Goal: Transaction & Acquisition: Purchase product/service

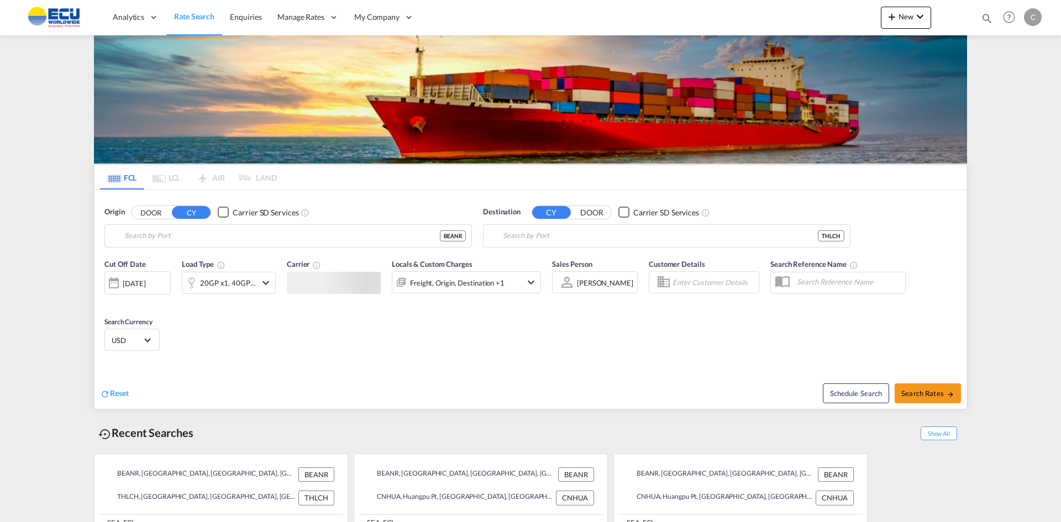
type input "[GEOGRAPHIC_DATA], BEANR"
type input "Laem Chabang, THLCH"
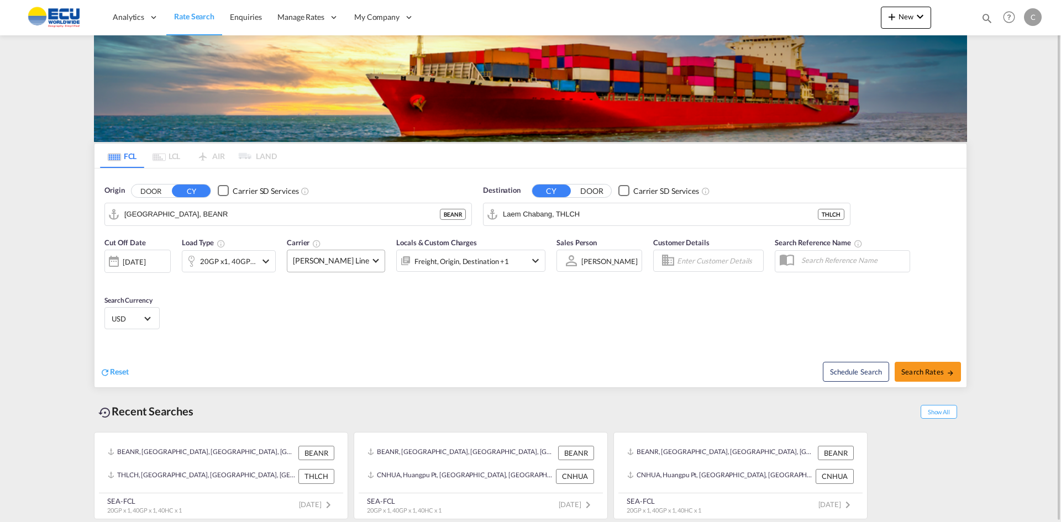
click at [373, 261] on span at bounding box center [376, 260] width 6 height 6
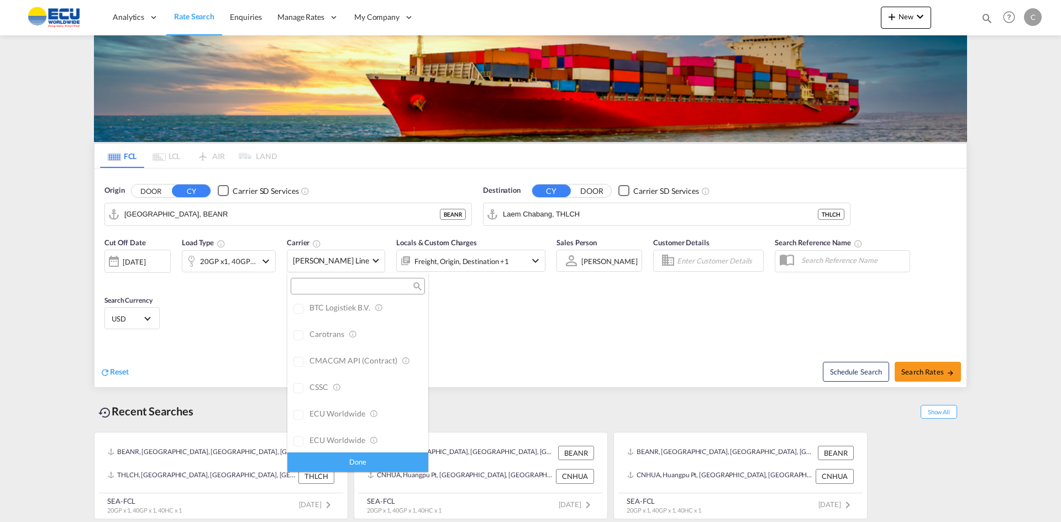
scroll to position [0, 0]
click at [384, 313] on div "Checkbox No Ink" at bounding box center [389, 310] width 11 height 11
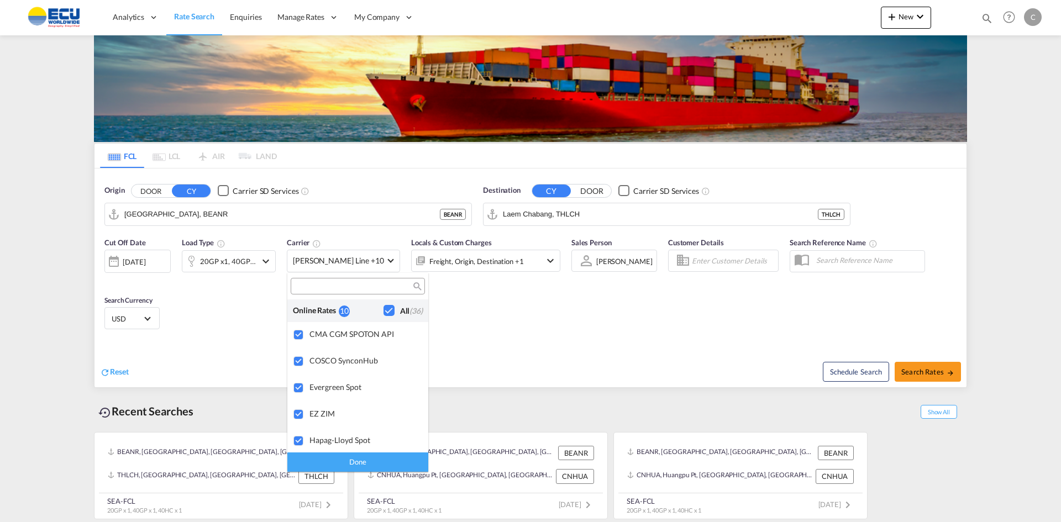
click at [537, 336] on md-backdrop at bounding box center [530, 261] width 1061 height 522
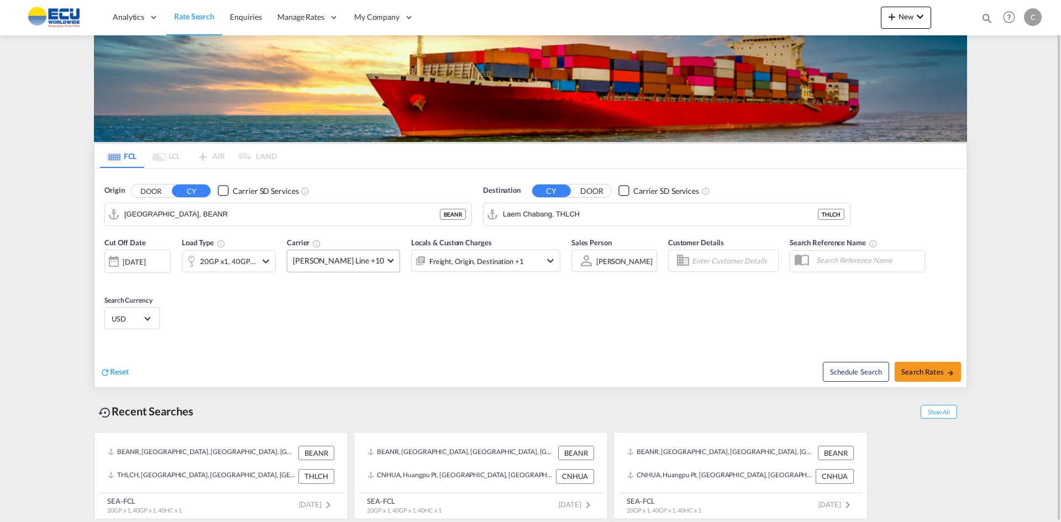
click at [372, 264] on md-select-value "[PERSON_NAME] Line +10" at bounding box center [343, 261] width 112 height 22
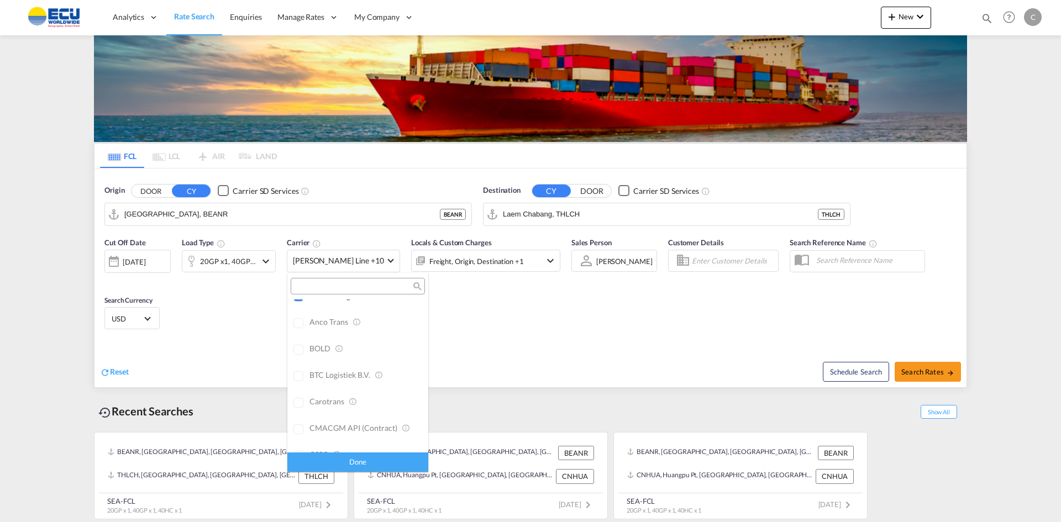
scroll to position [276, 0]
click at [297, 324] on div at bounding box center [299, 324] width 11 height 11
click at [299, 327] on div at bounding box center [299, 324] width 11 height 11
click at [297, 413] on div at bounding box center [299, 412] width 11 height 11
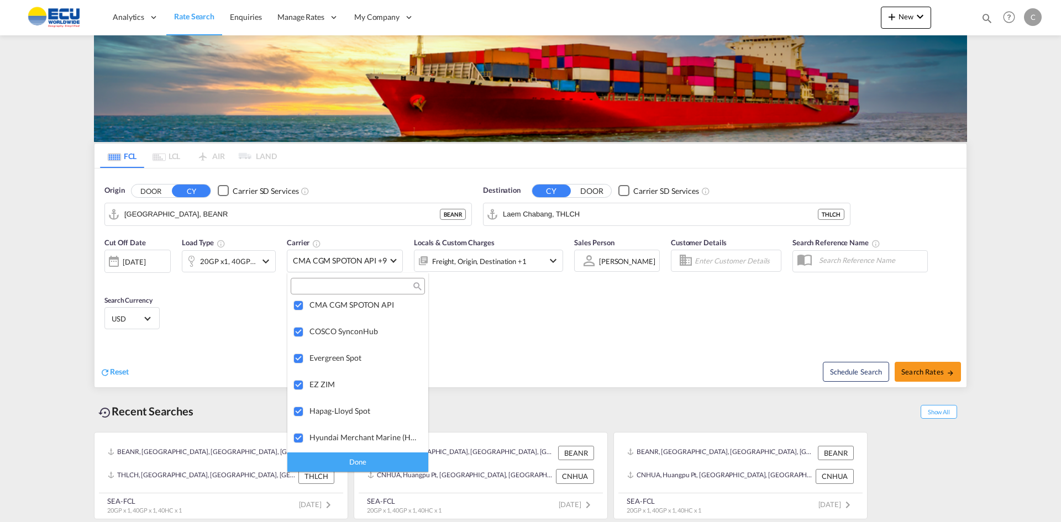
scroll to position [0, 0]
click at [492, 319] on md-backdrop at bounding box center [530, 261] width 1061 height 522
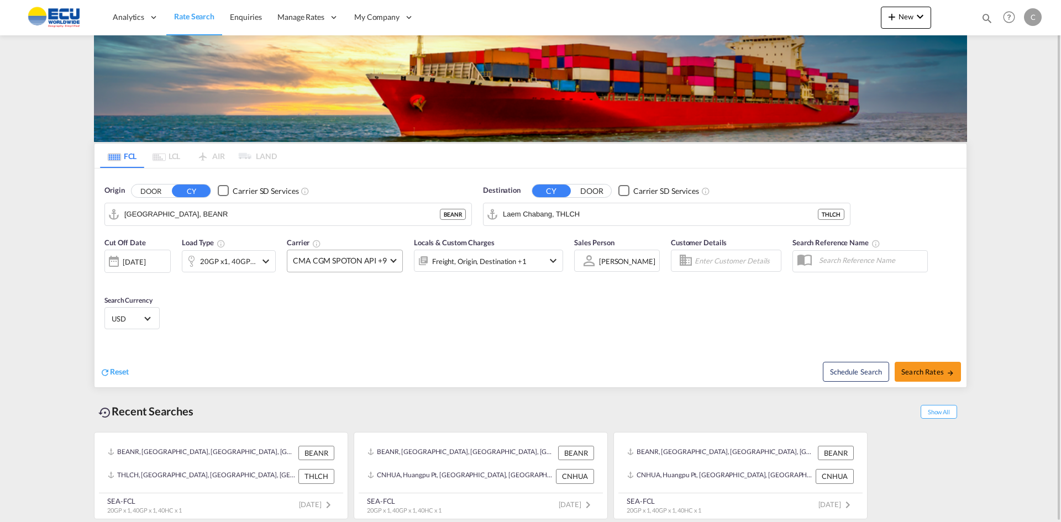
click at [390, 261] on md-select-value "CMA CGM SPOTON API +9" at bounding box center [344, 261] width 115 height 22
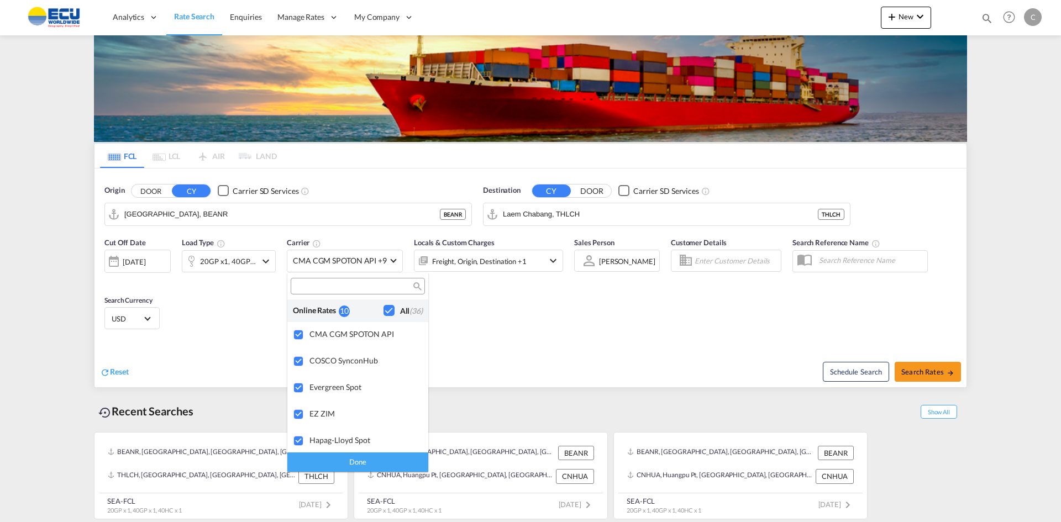
click at [384, 311] on div "Checkbox No Ink" at bounding box center [389, 310] width 11 height 11
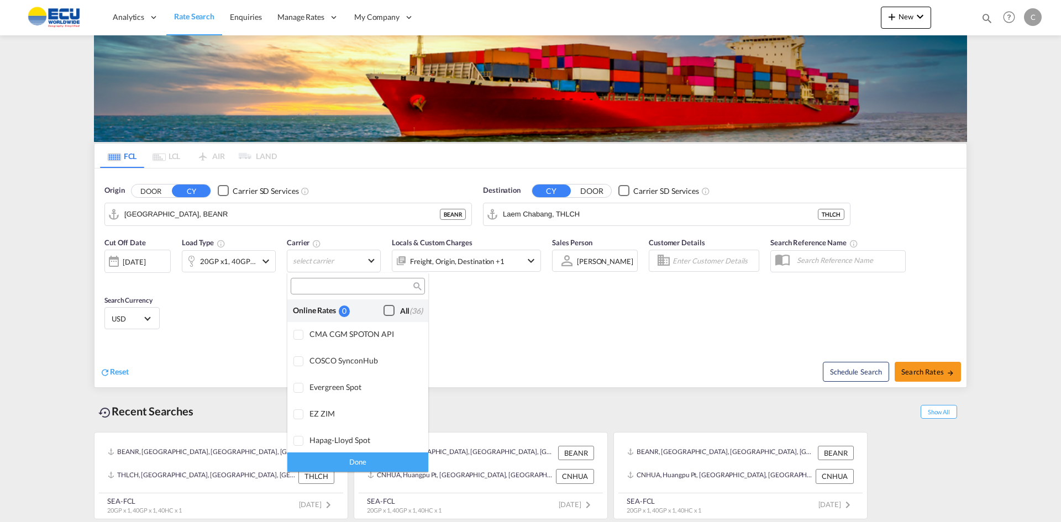
click at [384, 311] on div "Checkbox No Ink" at bounding box center [389, 310] width 11 height 11
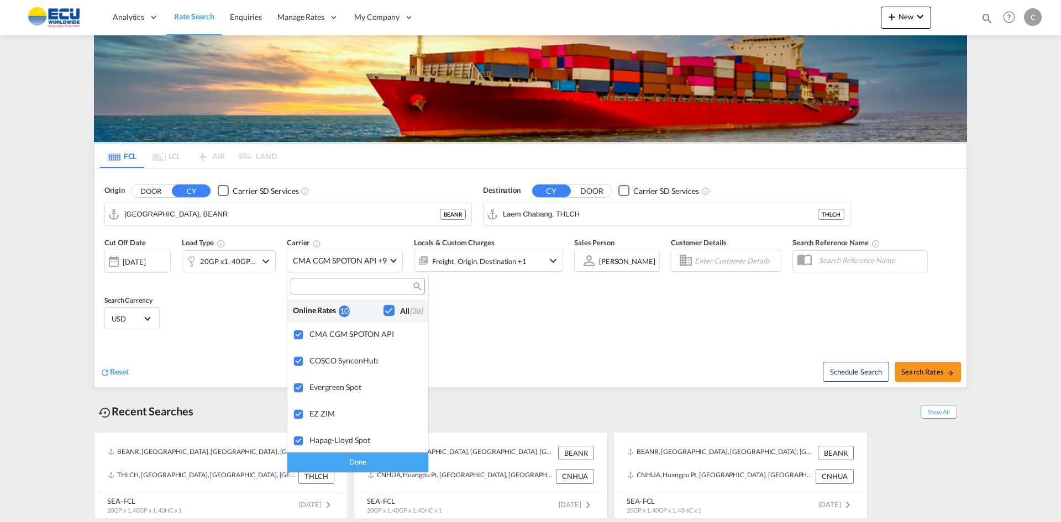
click at [495, 347] on md-backdrop at bounding box center [530, 261] width 1061 height 522
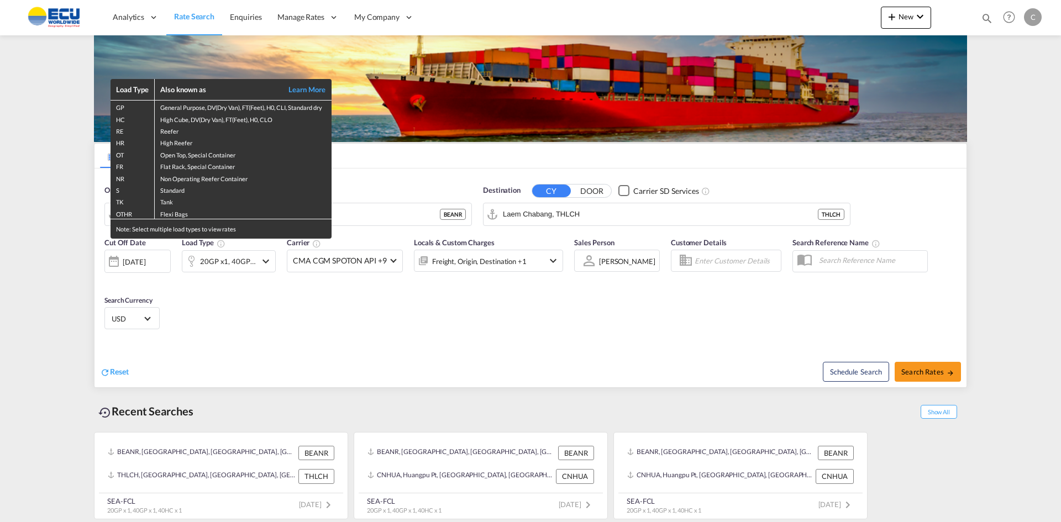
click at [425, 179] on div "Load Type Also known as Learn More GP General Purpose, DV(Dry Van), FT(Feet), H…" at bounding box center [530, 261] width 1061 height 522
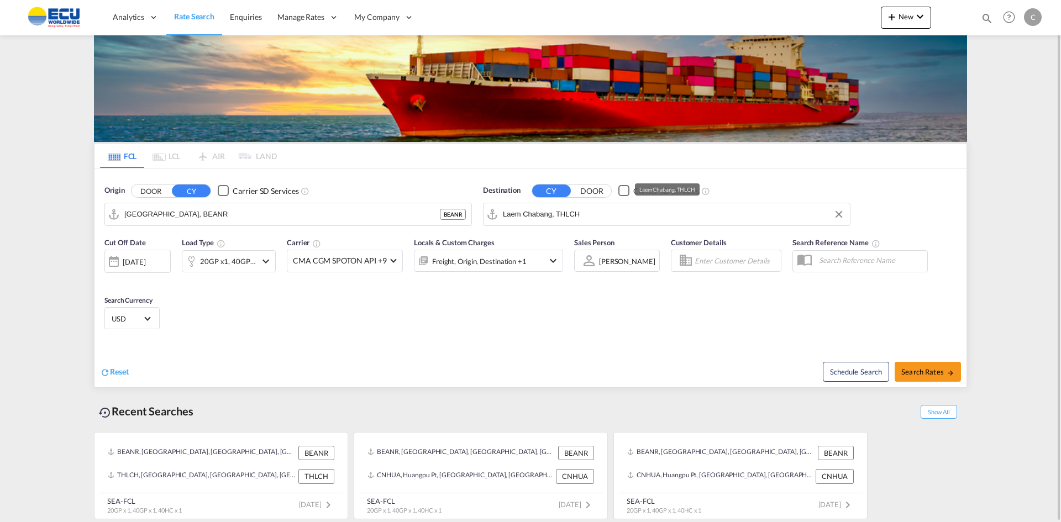
click at [601, 213] on input "Laem Chabang, THLCH" at bounding box center [674, 214] width 342 height 17
click at [536, 216] on body "Analytics Reports Dashboard Rate Search Enquiries Manage Rates Contract Rates" at bounding box center [530, 261] width 1061 height 522
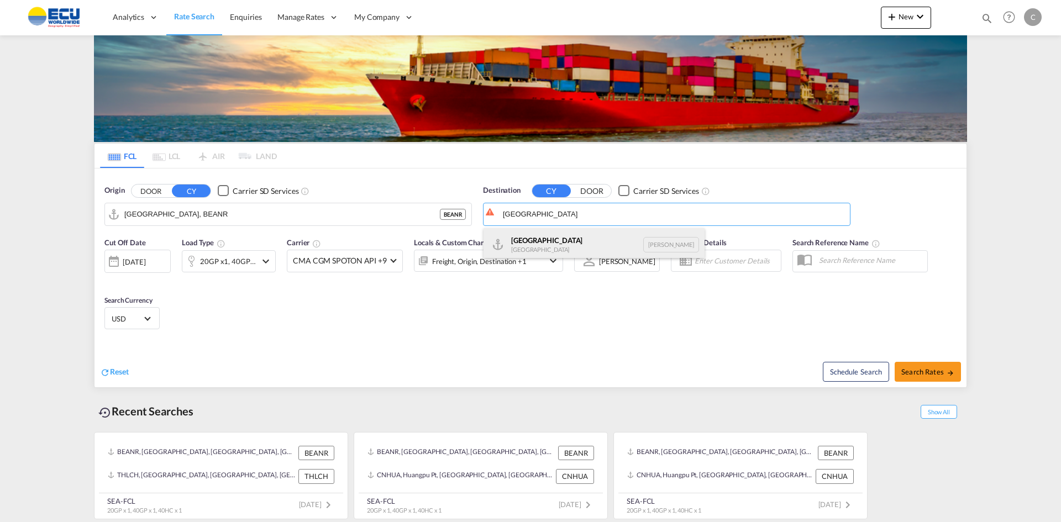
click at [524, 246] on div "Luanda [GEOGRAPHIC_DATA] [PERSON_NAME]" at bounding box center [594, 244] width 221 height 33
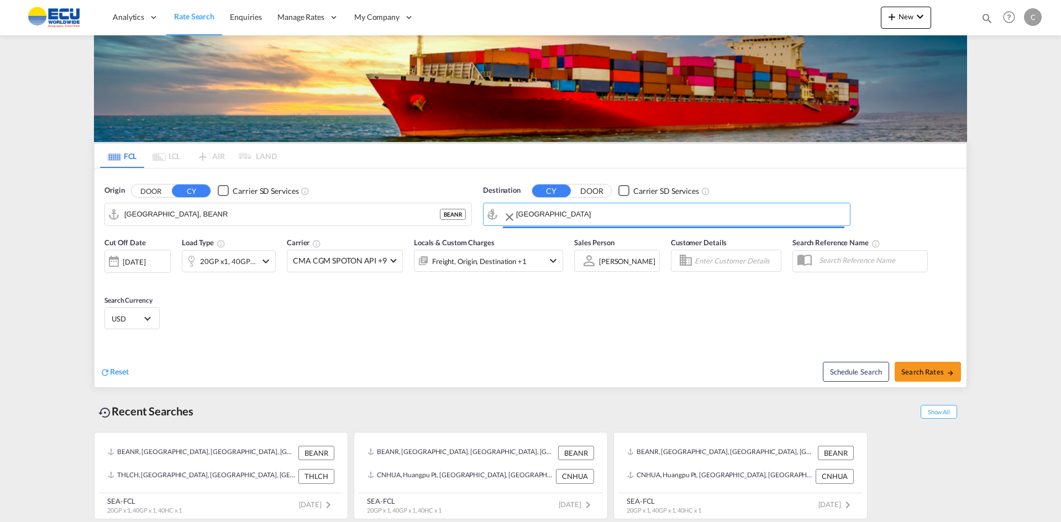
type input "Luanda, [PERSON_NAME]"
click at [927, 378] on button "Search Rates" at bounding box center [928, 372] width 66 height 20
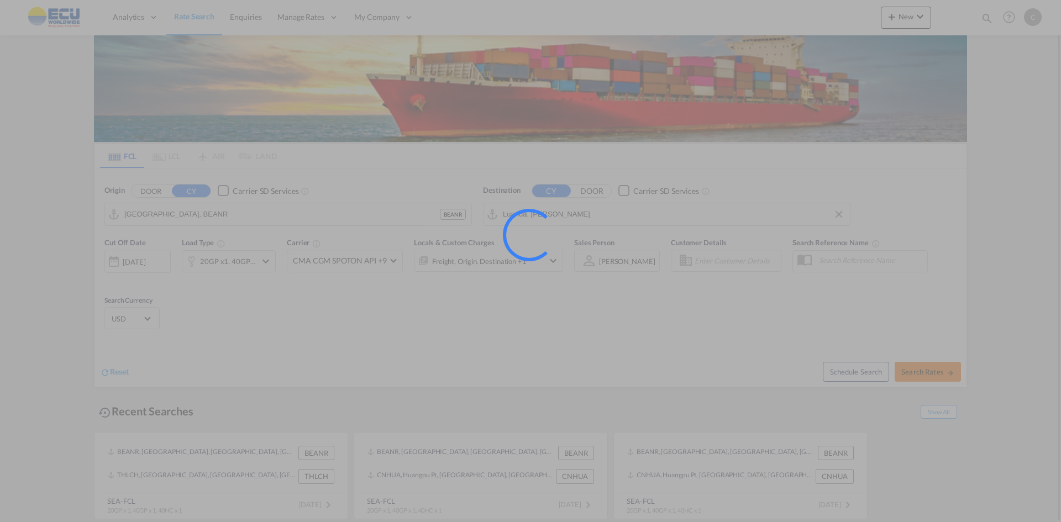
type input "BEANR to [PERSON_NAME] / [DATE]"
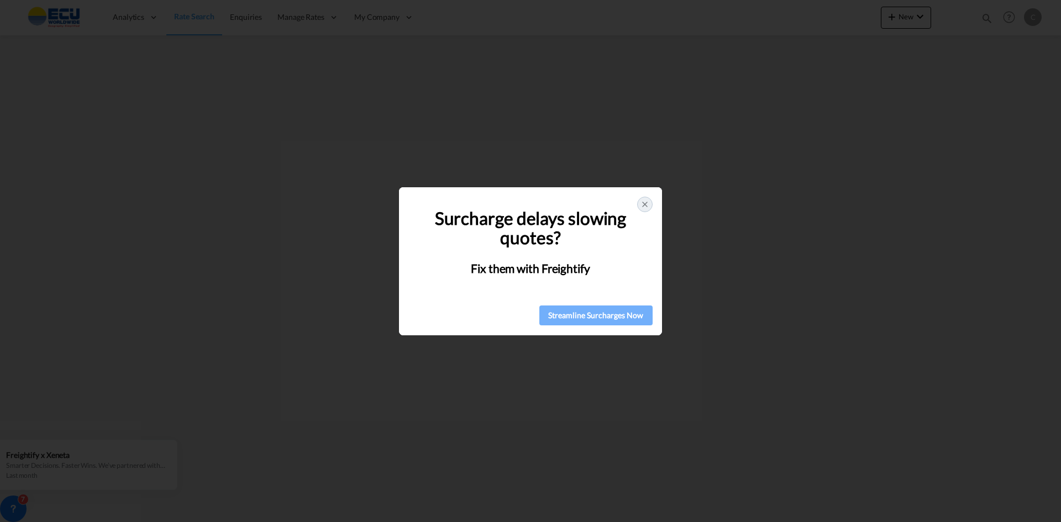
click at [567, 318] on div "Streamline Surcharges Now" at bounding box center [596, 315] width 107 height 17
